Goal: Transaction & Acquisition: Subscribe to service/newsletter

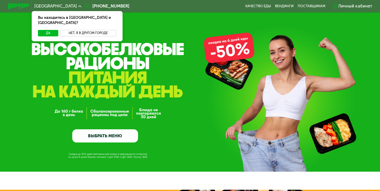
click at [94, 30] on button "Нет, я в другом городе" at bounding box center [88, 33] width 56 height 6
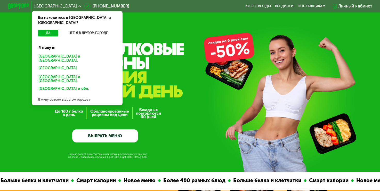
click at [47, 64] on div "[GEOGRAPHIC_DATA]" at bounding box center [76, 68] width 82 height 9
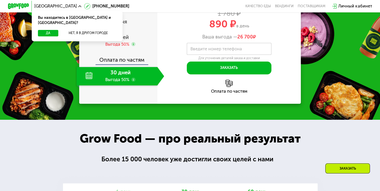
scroll to position [632, 0]
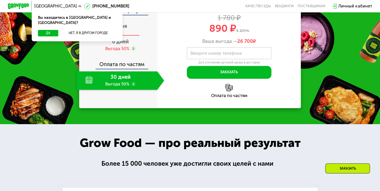
click at [123, 29] on span "2 дня" at bounding box center [120, 26] width 14 height 6
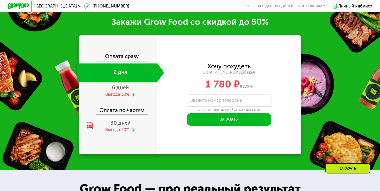
click at [134, 73] on div "2 дня" at bounding box center [117, 72] width 81 height 19
click at [118, 90] on span "6 дней" at bounding box center [120, 87] width 17 height 6
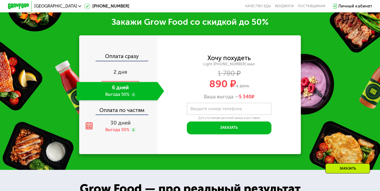
click at [114, 75] on span "2 дня" at bounding box center [120, 72] width 14 height 6
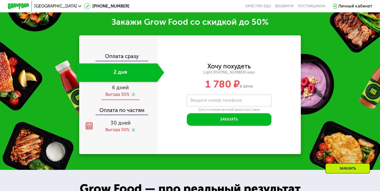
click at [120, 97] on div "Выгода 50%" at bounding box center [117, 95] width 24 height 6
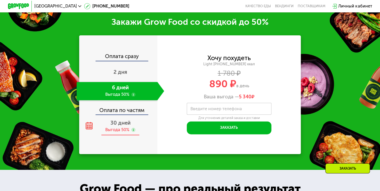
click at [122, 123] on div "30 дней Выгода 50%" at bounding box center [121, 126] width 88 height 19
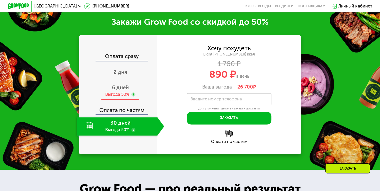
click at [122, 90] on span "6 дней" at bounding box center [120, 87] width 17 height 6
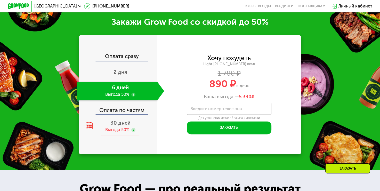
click at [120, 126] on span "30 дней" at bounding box center [120, 123] width 20 height 6
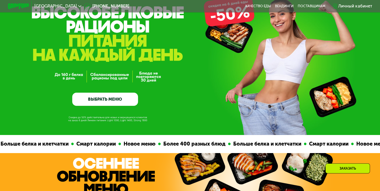
scroll to position [0, 0]
